Goal: Information Seeking & Learning: Learn about a topic

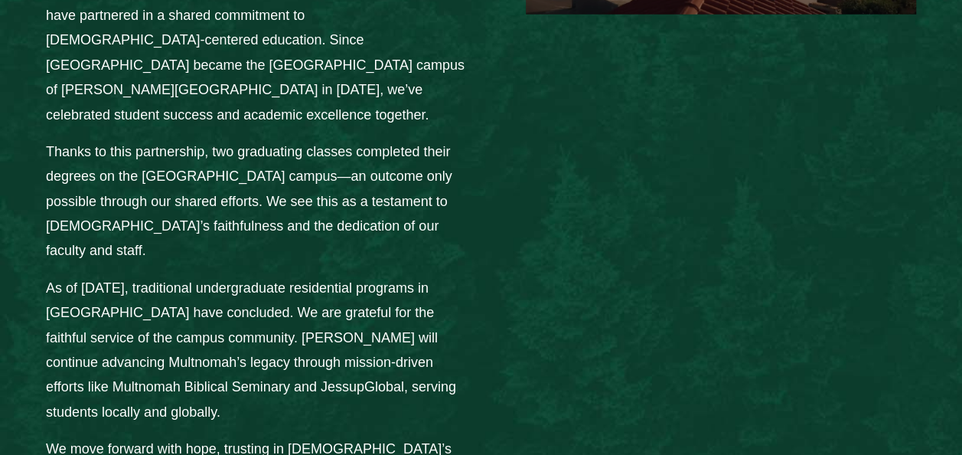
scroll to position [2197, 0]
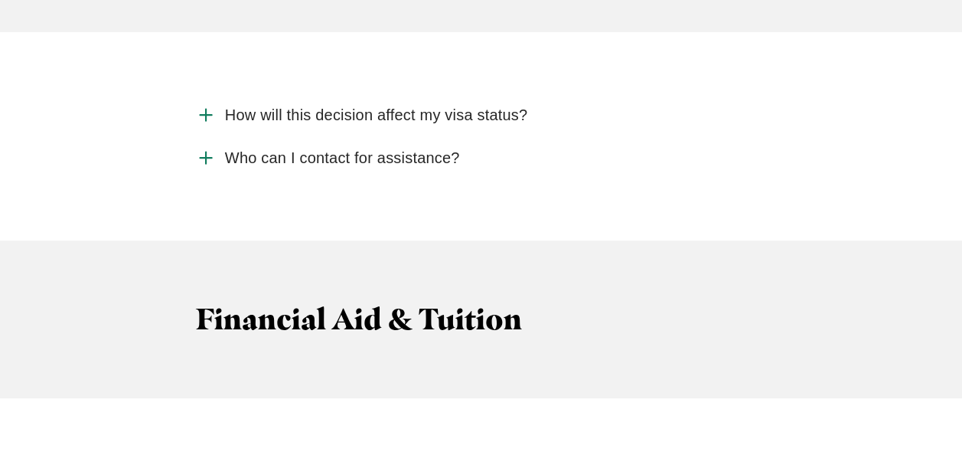
scroll to position [3199, 0]
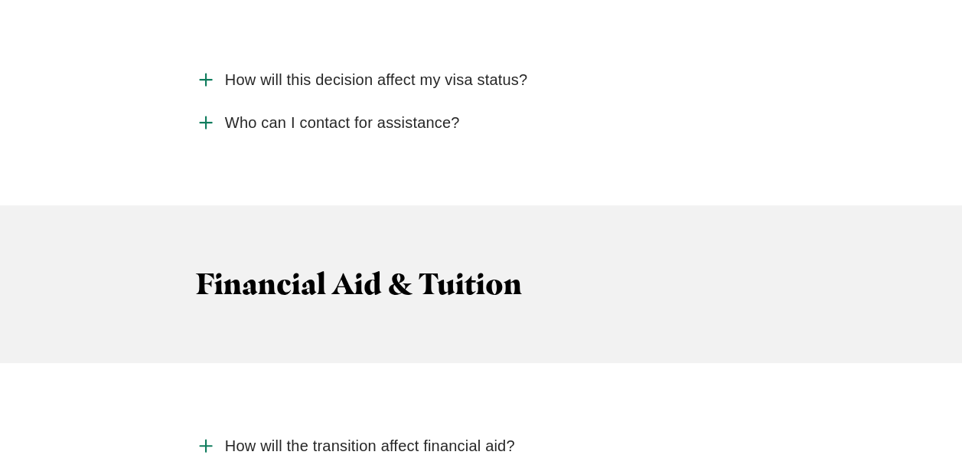
click at [197, 70] on icon "Accordion" at bounding box center [206, 80] width 20 height 20
click at [0, 0] on input "How will this decision affect my visa status?" at bounding box center [0, 0] width 0 height 0
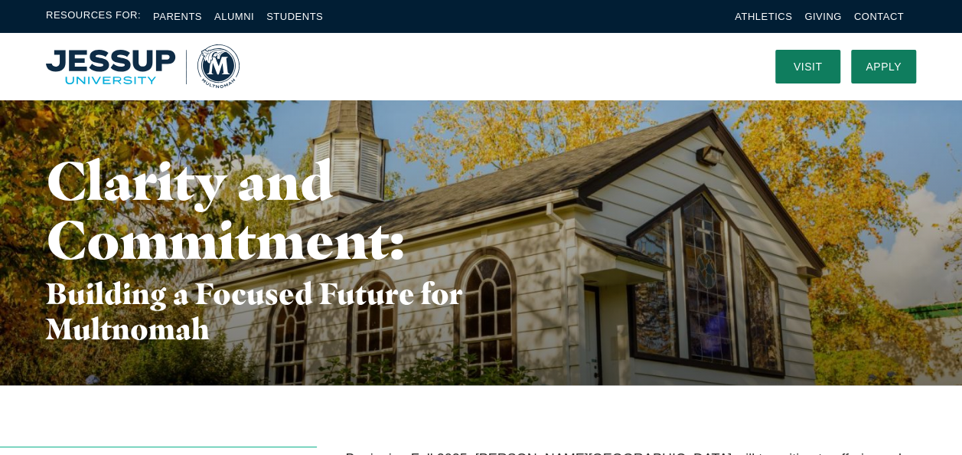
scroll to position [0, 0]
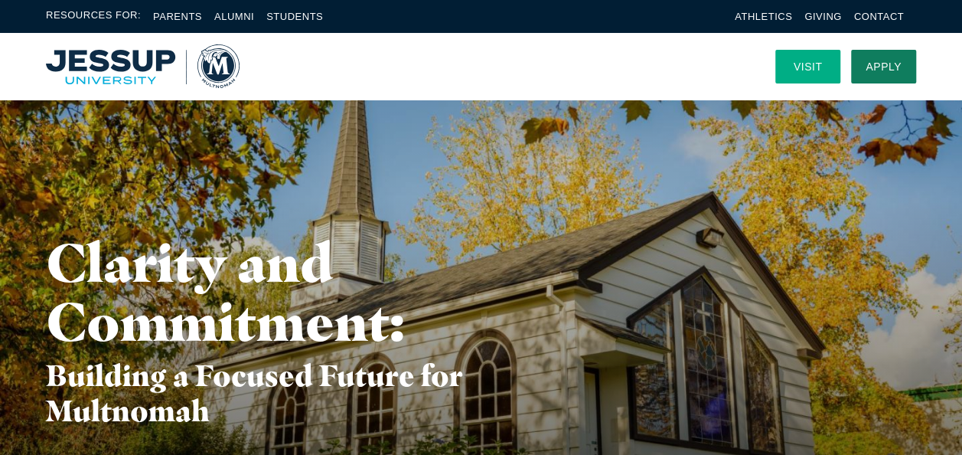
click at [813, 78] on link "Visit" at bounding box center [807, 67] width 65 height 34
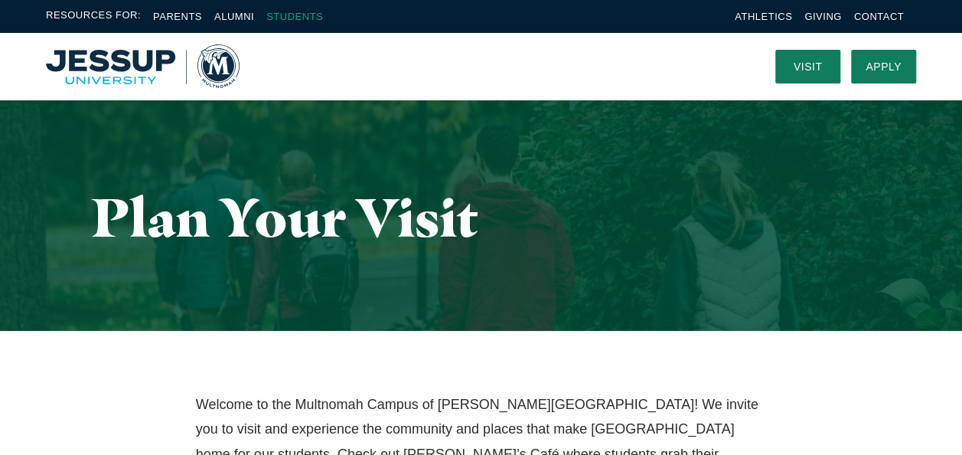
click at [289, 15] on link "Students" at bounding box center [294, 16] width 57 height 11
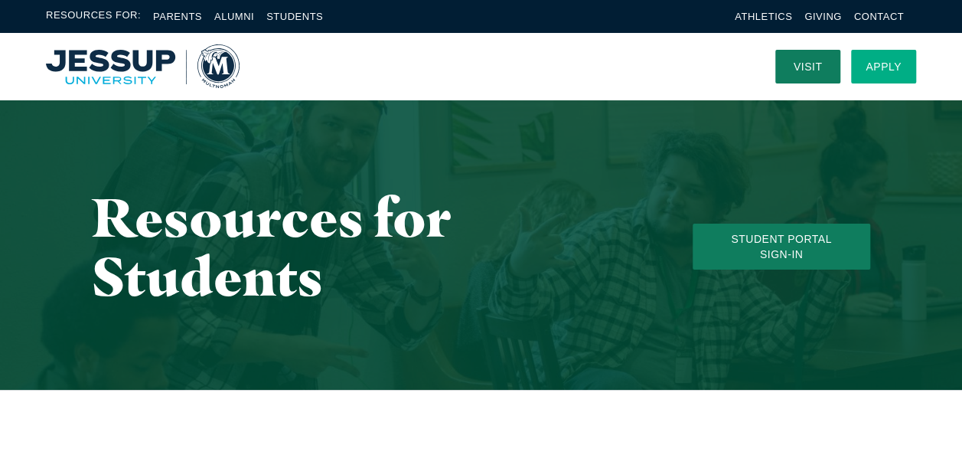
click at [906, 68] on link "Apply" at bounding box center [883, 67] width 65 height 34
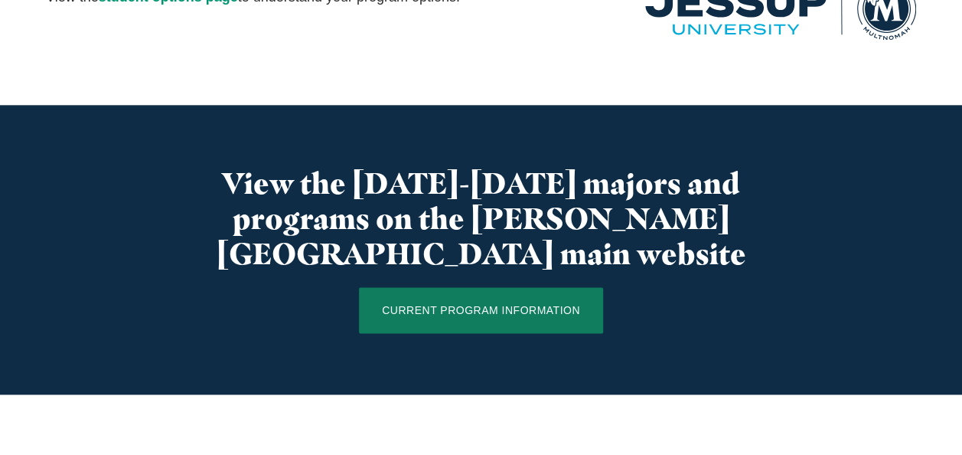
scroll to position [836, 0]
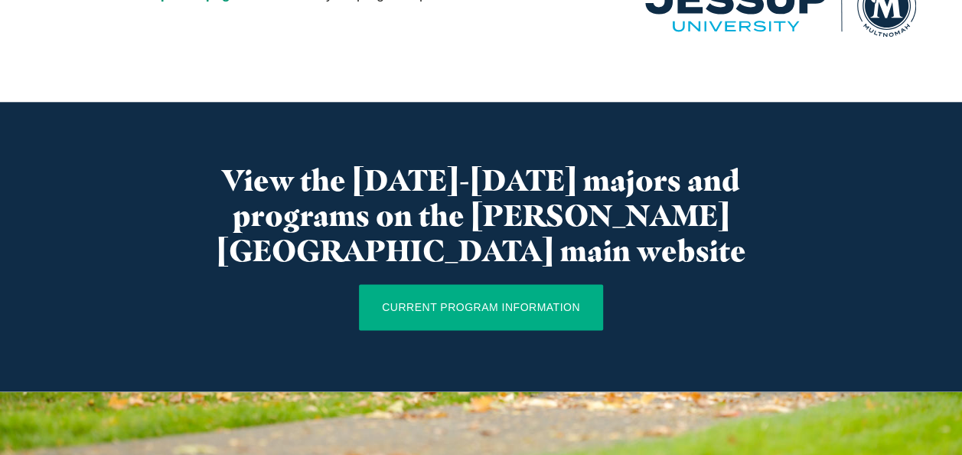
click at [556, 284] on link "CURRENT PROGRAM INFORMATION" at bounding box center [481, 307] width 244 height 46
